Goal: Transaction & Acquisition: Purchase product/service

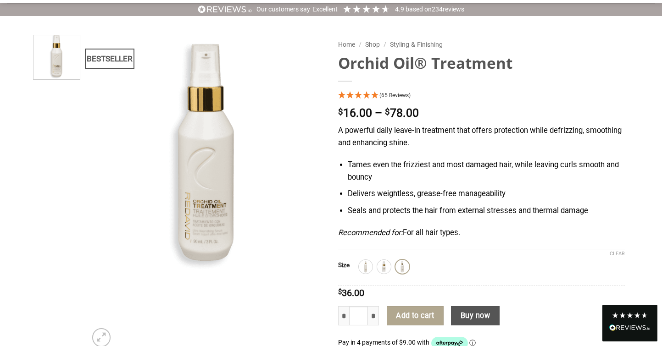
scroll to position [57, 0]
click at [402, 267] on img at bounding box center [402, 266] width 12 height 12
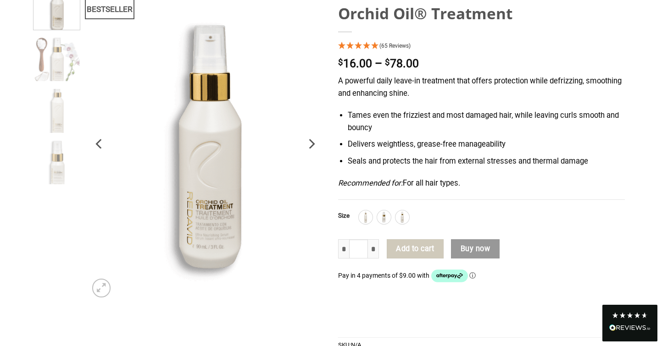
scroll to position [0, 0]
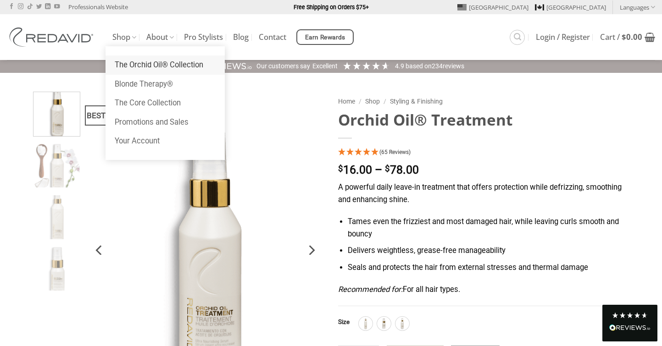
click at [135, 63] on link "The Orchid Oil® Collection" at bounding box center [164, 64] width 119 height 19
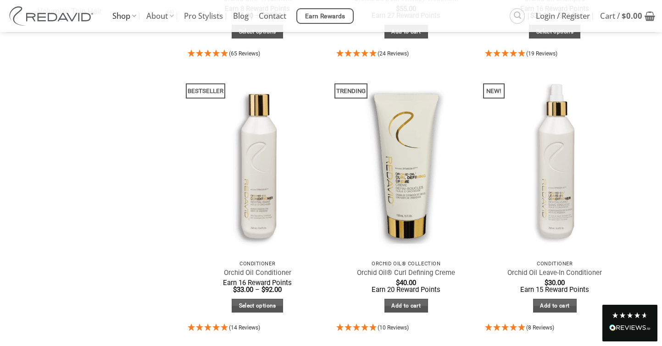
scroll to position [327, 0]
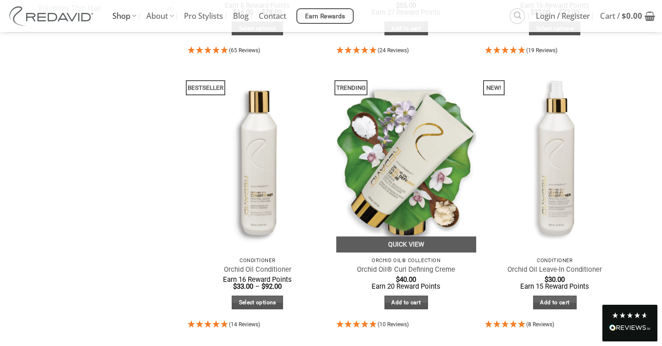
click at [409, 148] on img at bounding box center [406, 159] width 140 height 186
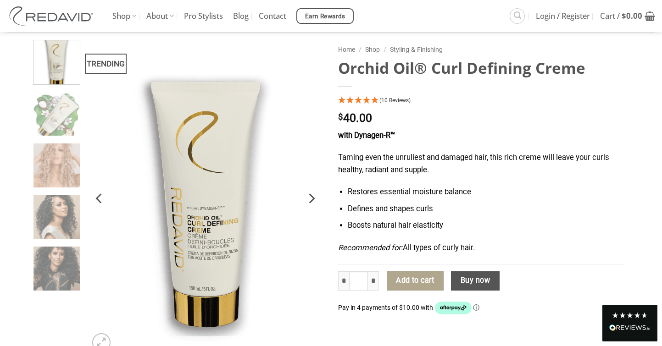
scroll to position [39, 0]
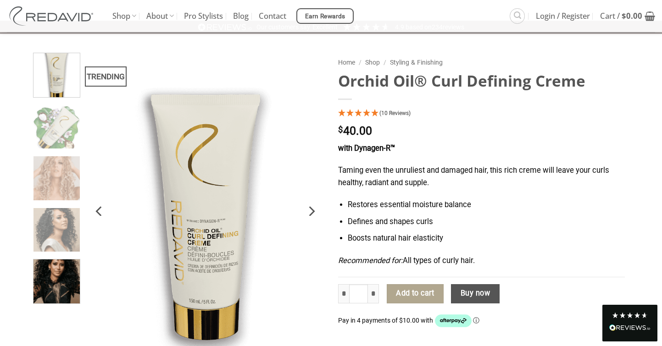
click at [57, 282] on img at bounding box center [56, 280] width 46 height 46
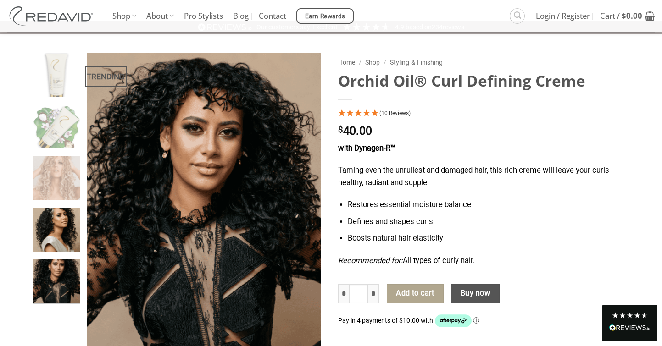
click at [56, 249] on img at bounding box center [56, 229] width 46 height 46
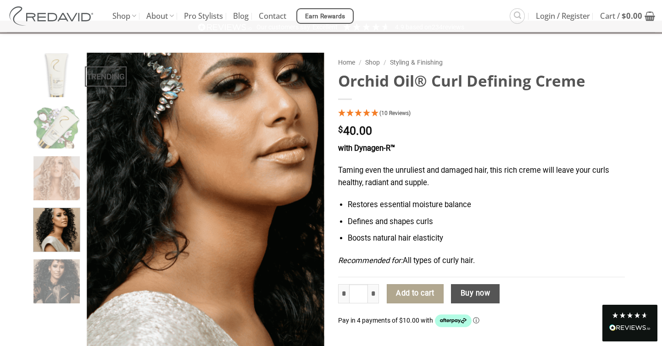
click at [203, 204] on img at bounding box center [205, 211] width 237 height 317
